Goal: Communication & Community: Ask a question

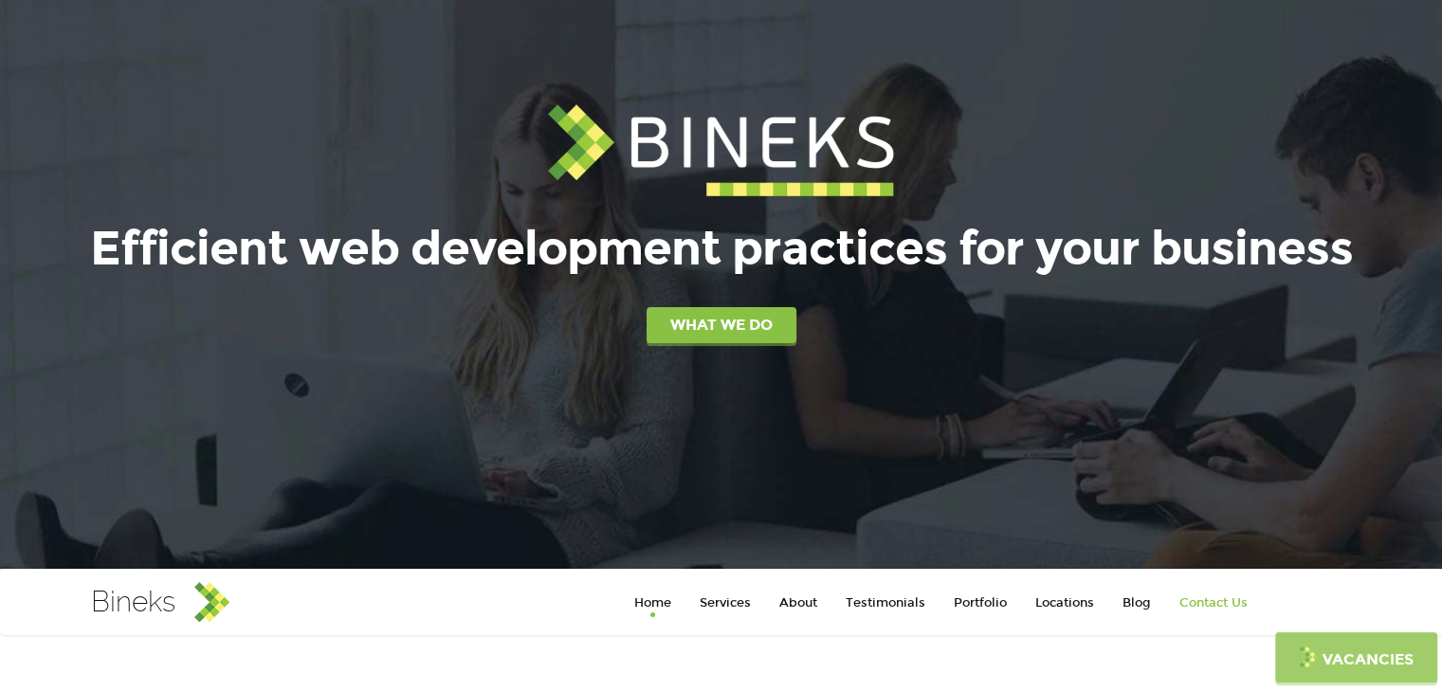
click at [1212, 594] on link "Contact Us" at bounding box center [1213, 603] width 97 height 38
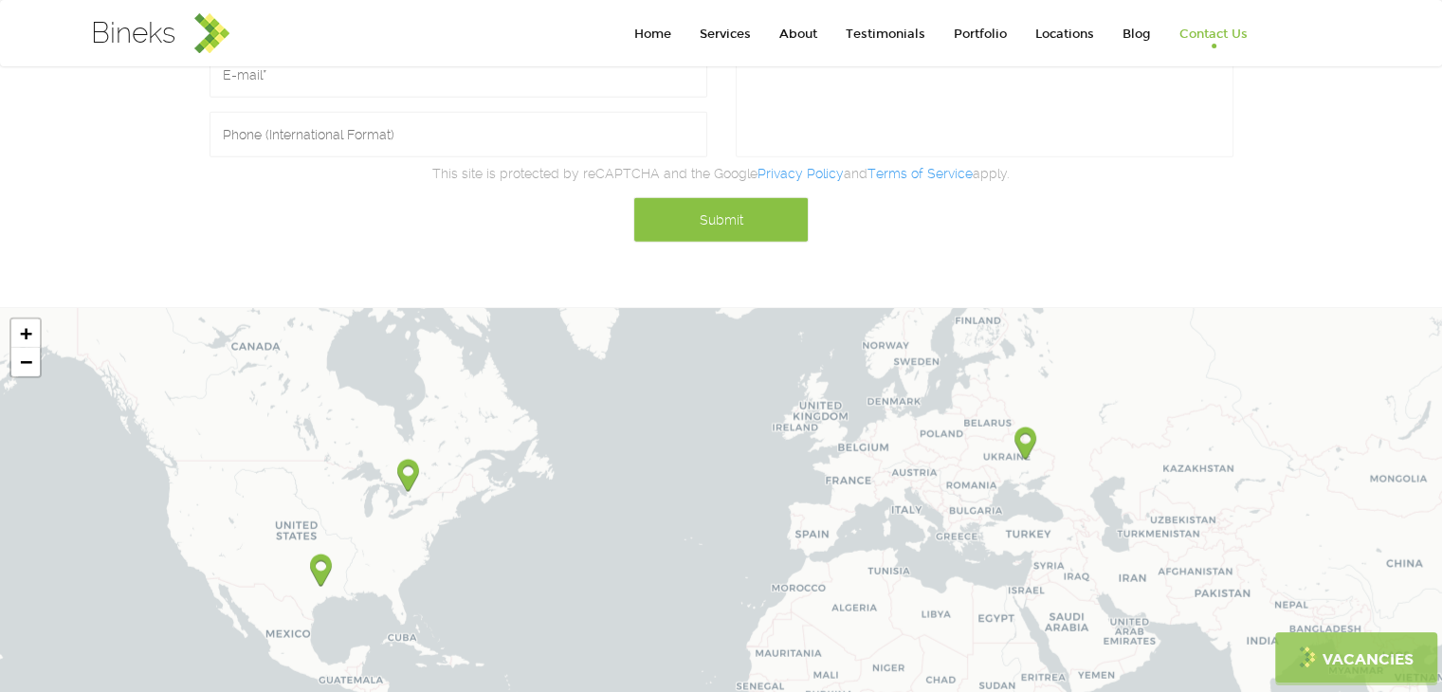
scroll to position [4210, 0]
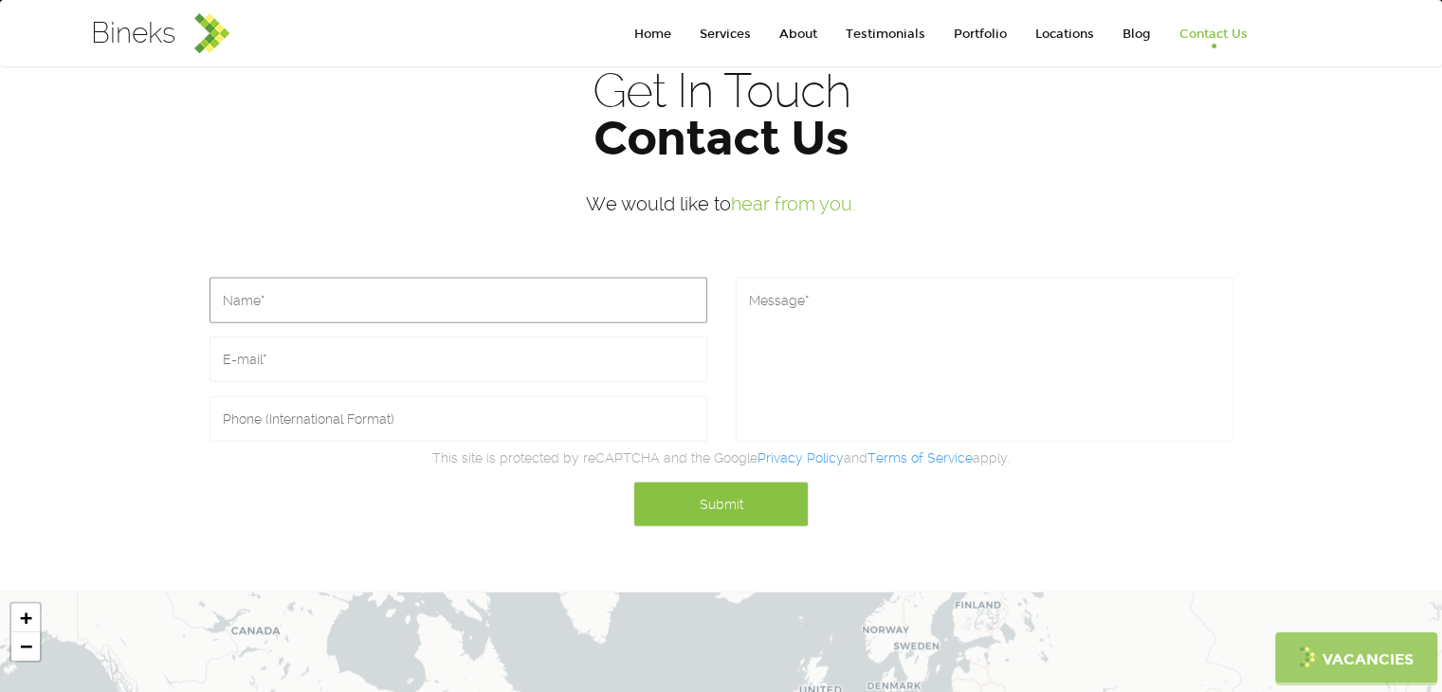
click at [350, 283] on input "text" at bounding box center [458, 300] width 498 height 45
type input "[PERSON_NAME]"
type input "[PERSON_NAME][EMAIL_ADDRESS][DOMAIN_NAME]"
type input "9173841330"
click at [955, 271] on div at bounding box center [984, 358] width 526 height 175
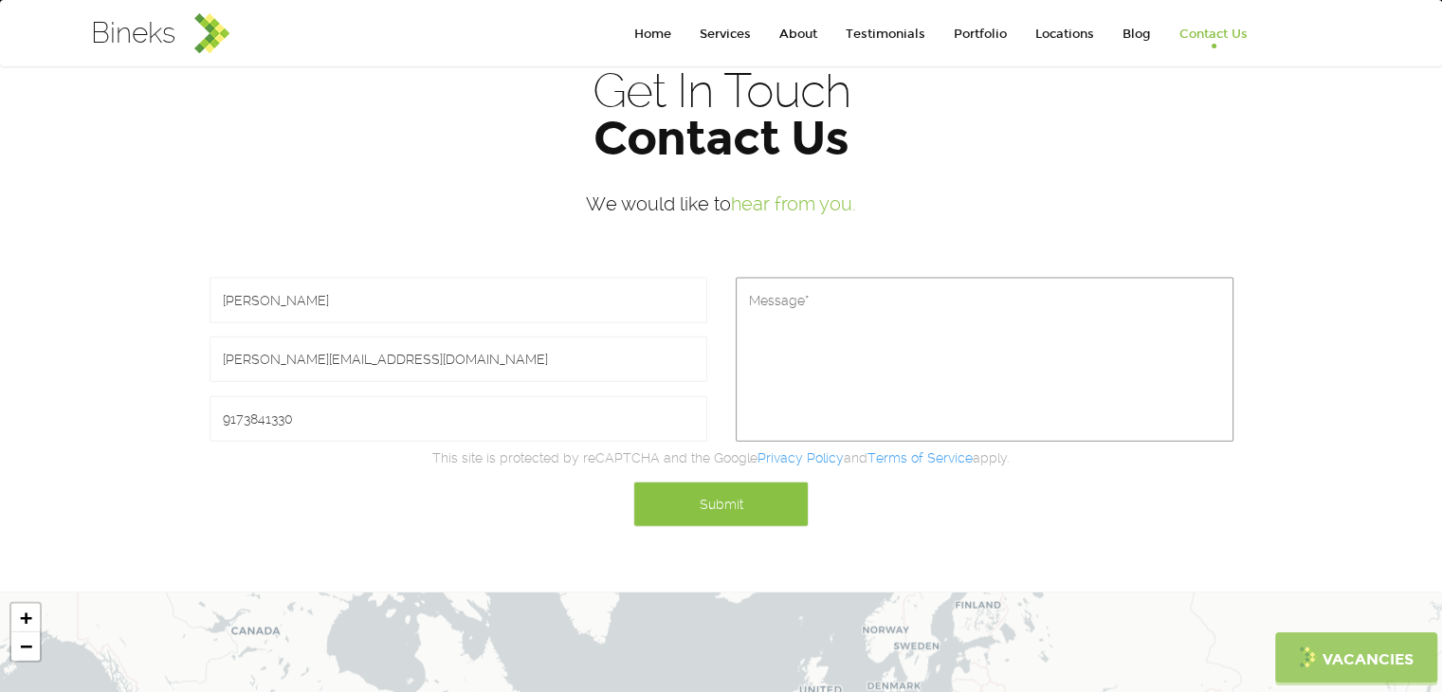
click at [965, 278] on textarea at bounding box center [985, 360] width 498 height 164
paste textarea "Hey team! I’m reaching out because we’re recognizing standout work in marketing…"
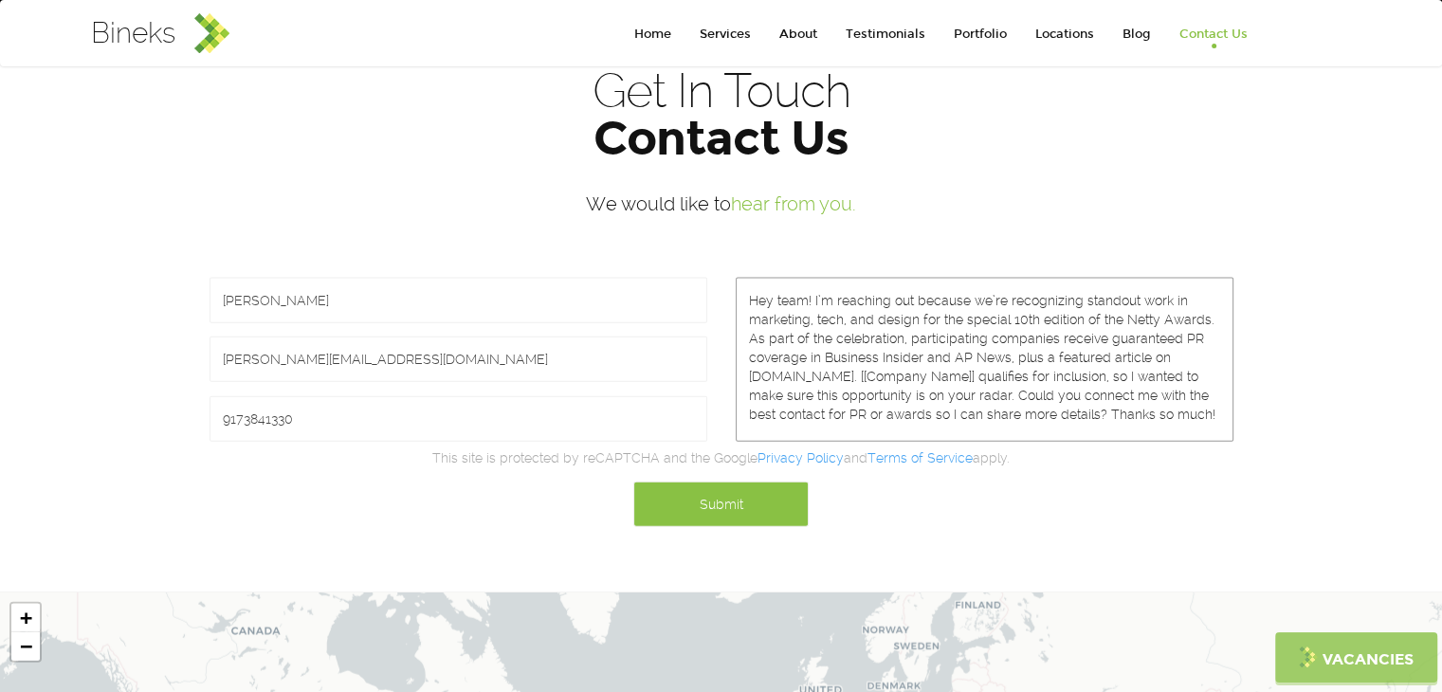
drag, startPoint x: 882, startPoint y: 336, endPoint x: 1369, endPoint y: 331, distance: 486.3
click at [973, 336] on textarea "Hey team! I’m reaching out because we’re recognizing standout work in marketing…" at bounding box center [985, 360] width 498 height 164
paste textarea "Bineks"
type textarea "Hey team! I’m reaching out because we’re recognizing standout work in marketing…"
click at [749, 482] on input "Submit" at bounding box center [720, 503] width 175 height 45
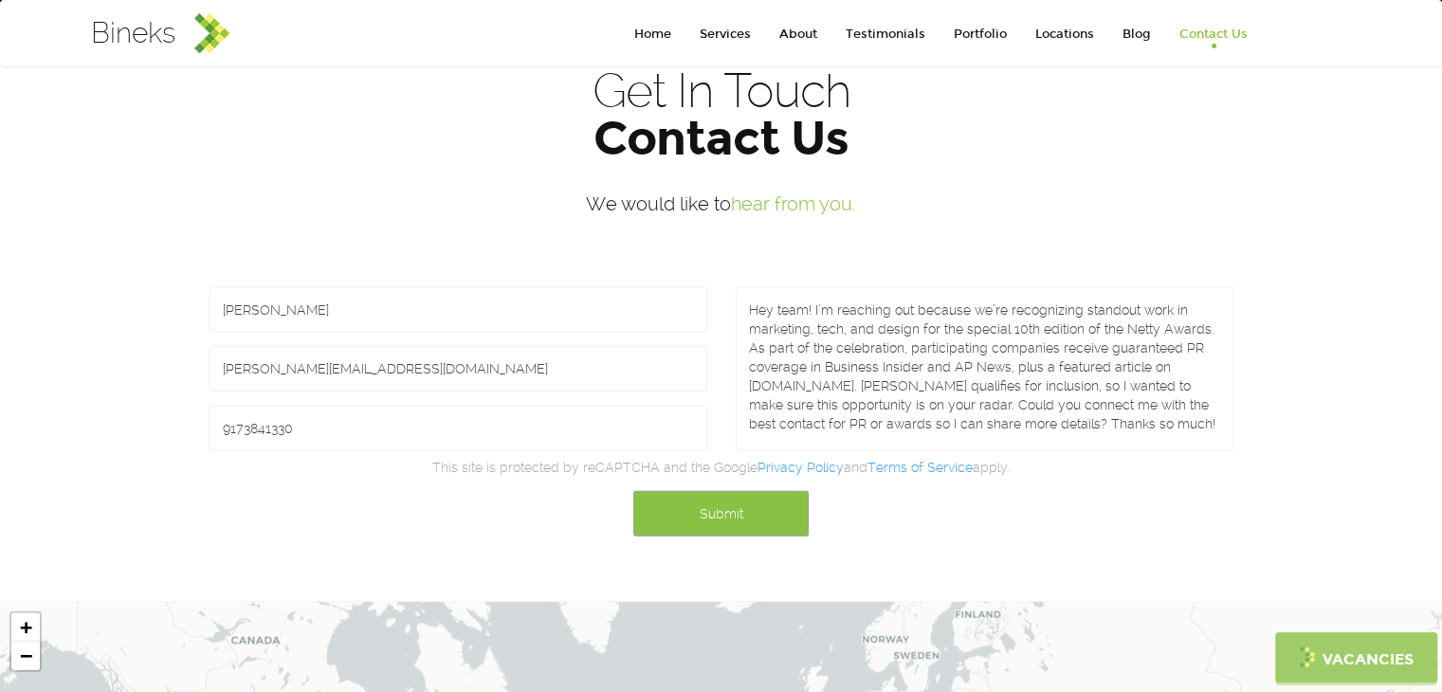
click at [749, 491] on input "Submit" at bounding box center [720, 513] width 175 height 45
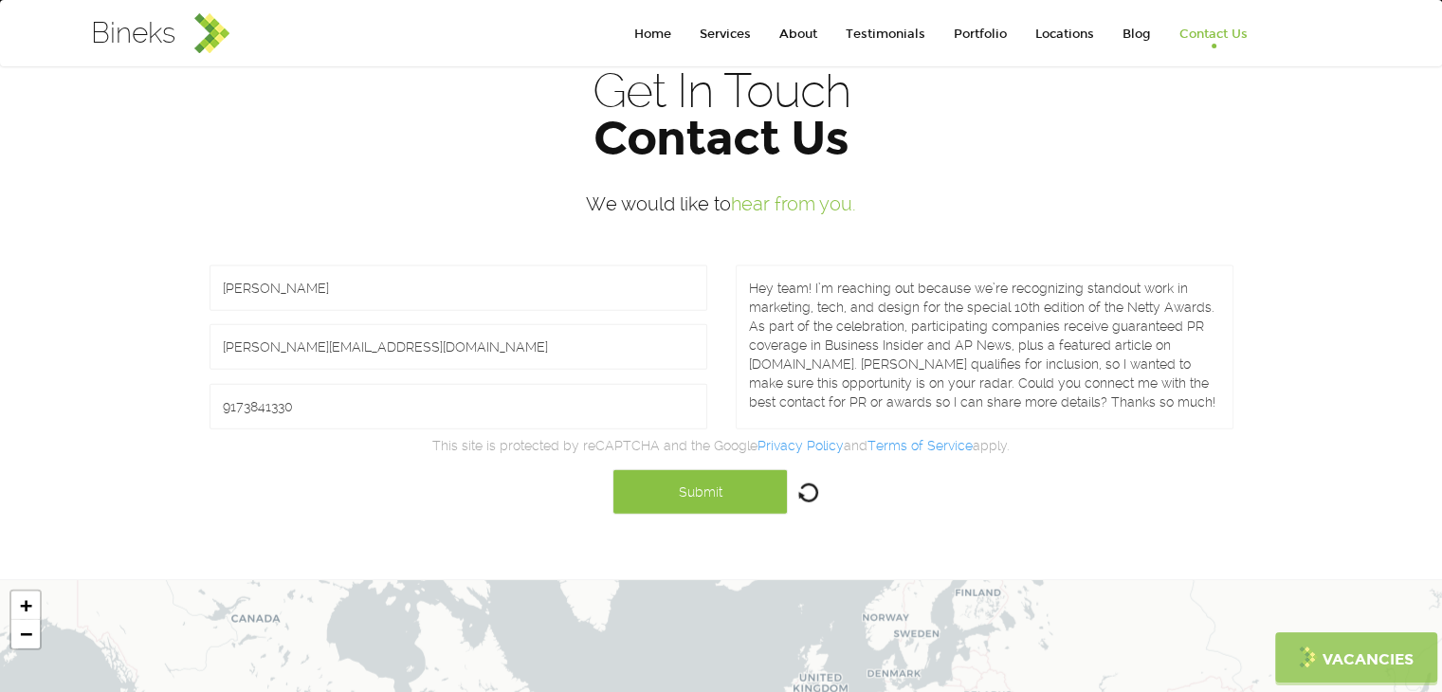
click at [711, 455] on div "Submit" at bounding box center [721, 492] width 1052 height 74
click at [421, 436] on div "This site is protected by reCAPTCHA and the Google Privacy Policy and Terms of …" at bounding box center [721, 445] width 1052 height 19
